Goal: Navigation & Orientation: Find specific page/section

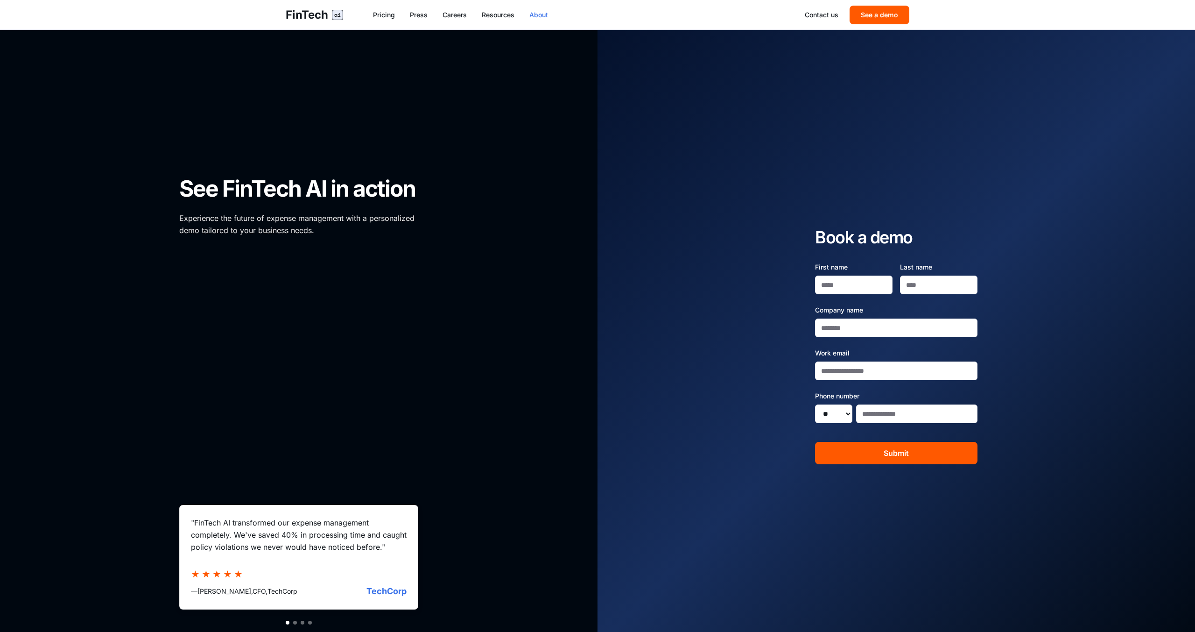
click at [541, 18] on link "About" at bounding box center [538, 14] width 19 height 9
